Goal: Browse casually

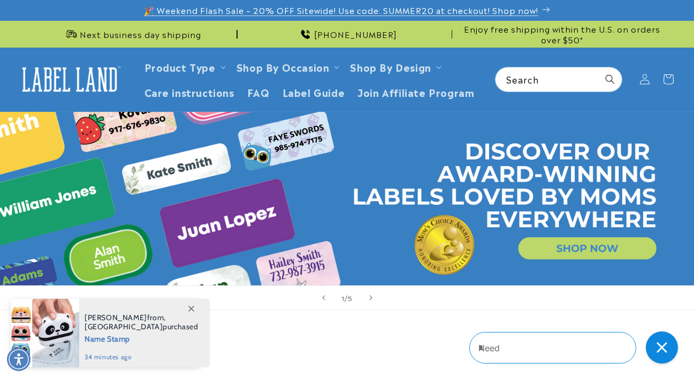
click at [546, 9] on p "🎉 Weekend Flash Sale – 20% OFF Sitewide! Use code: SUMMER20 at checkout! Shop n…" at bounding box center [347, 10] width 407 height 20
